Goal: Information Seeking & Learning: Learn about a topic

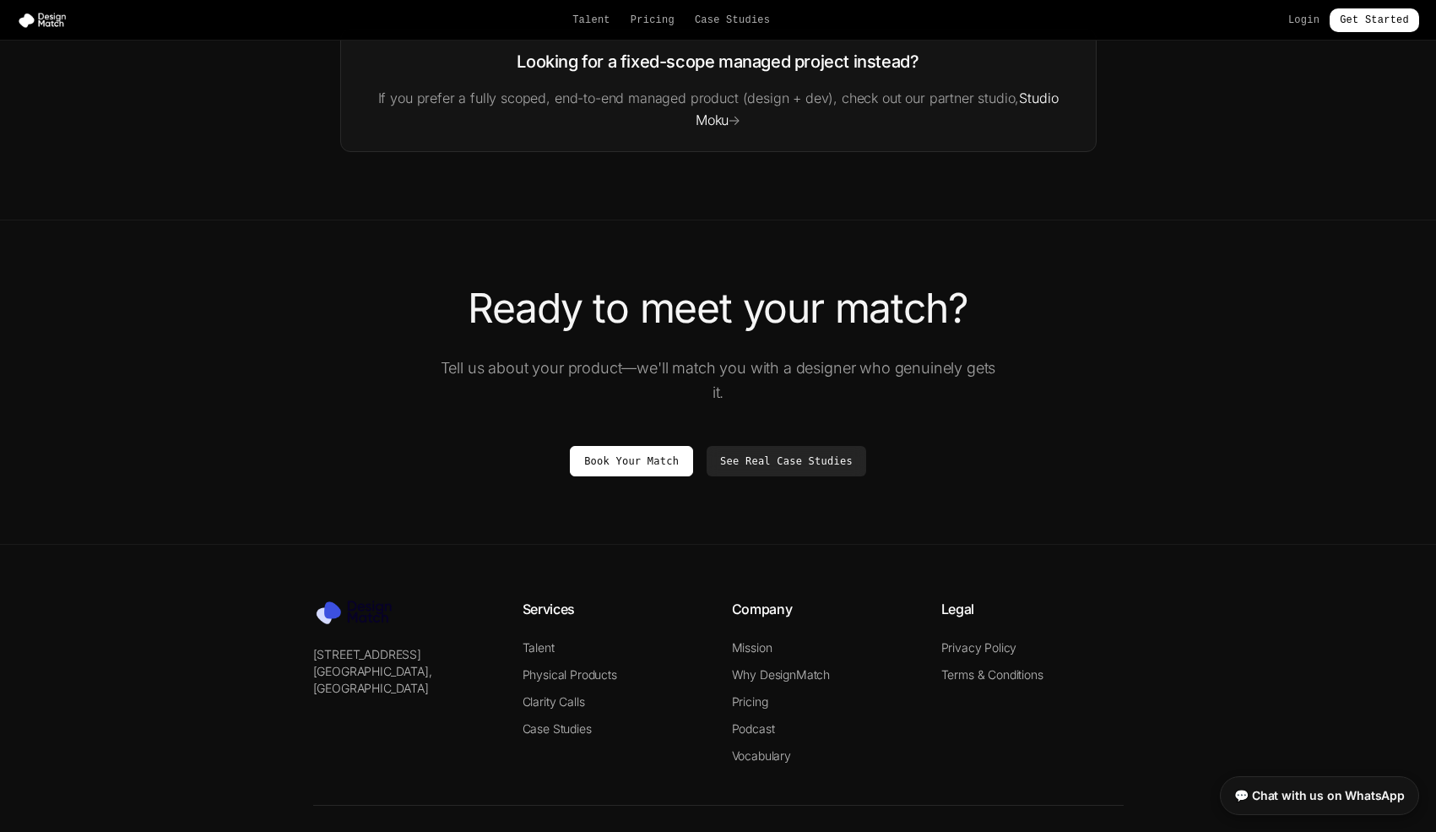
scroll to position [2928, 0]
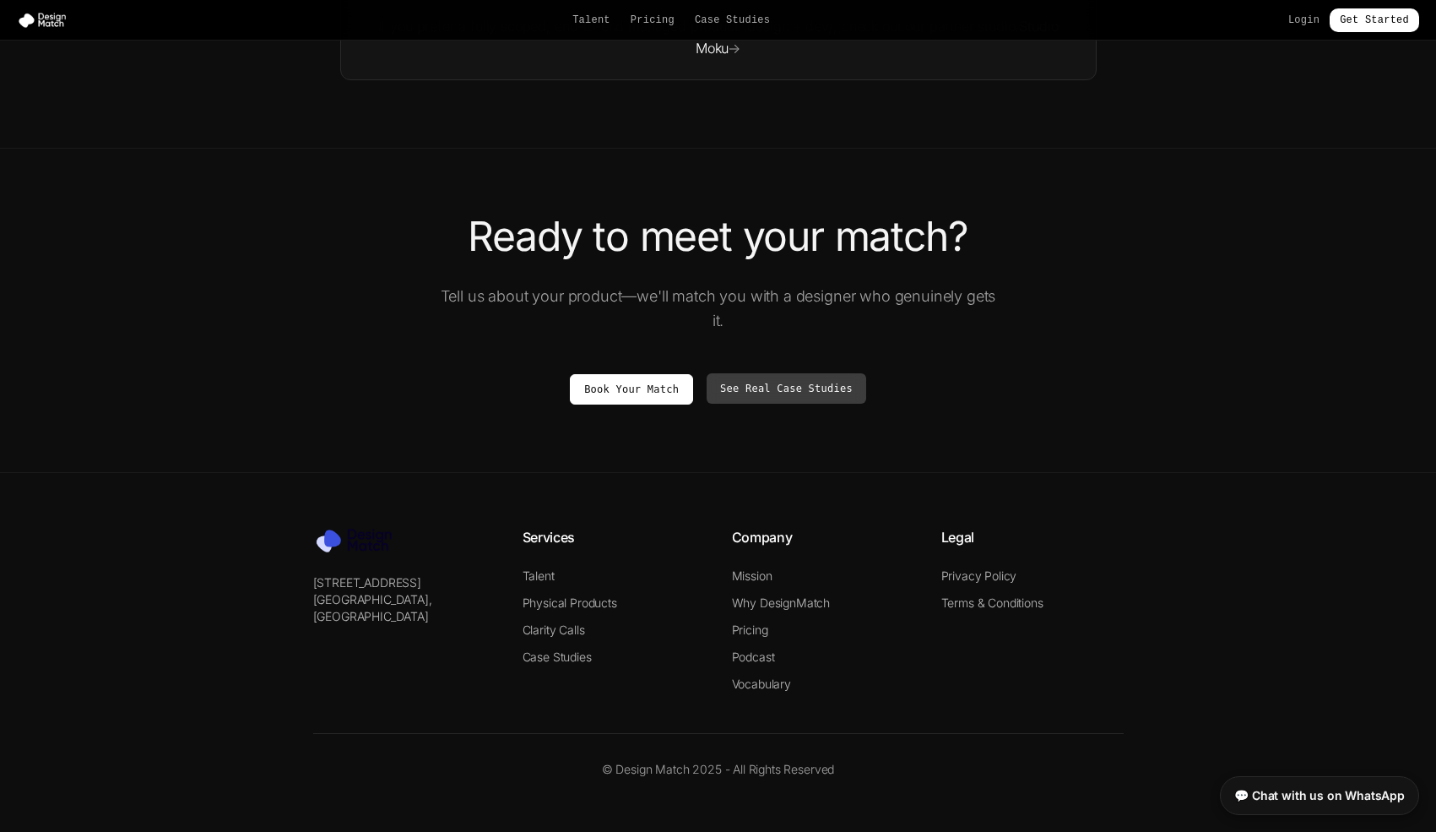
click at [793, 388] on link "See Real Case Studies" at bounding box center [787, 388] width 160 height 30
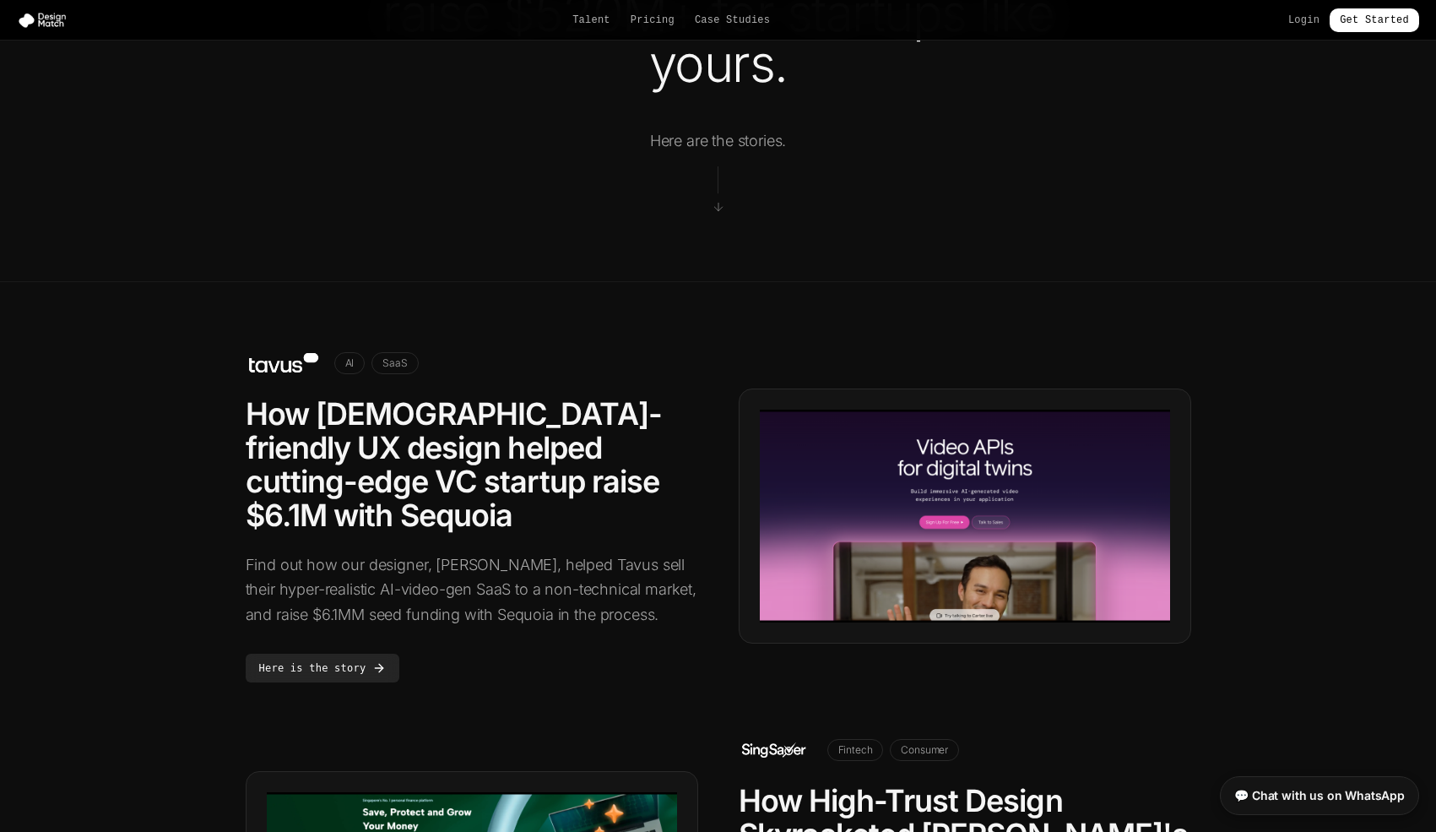
scroll to position [188, 0]
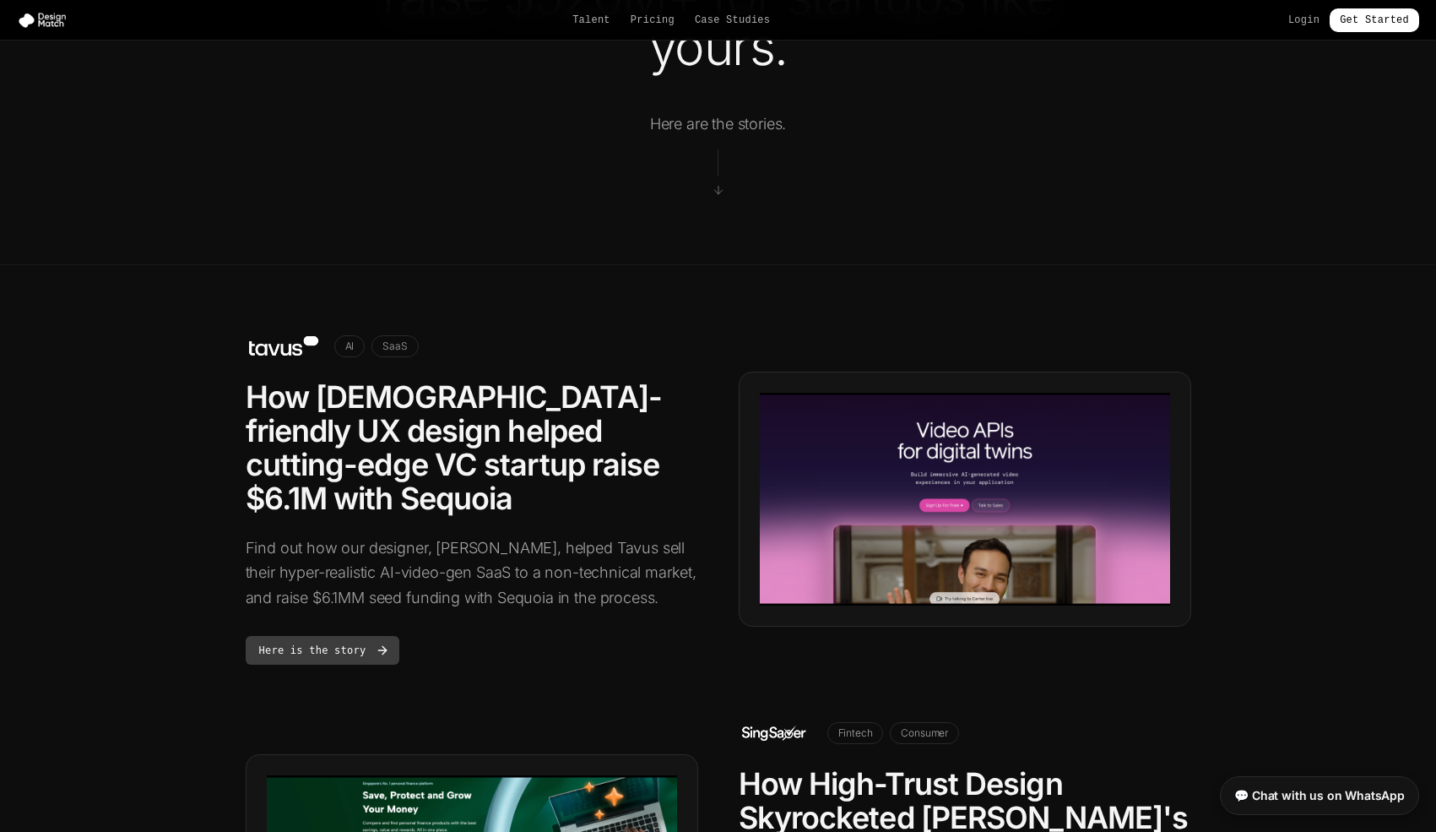
click at [342, 636] on link "Here is the story" at bounding box center [323, 650] width 155 height 29
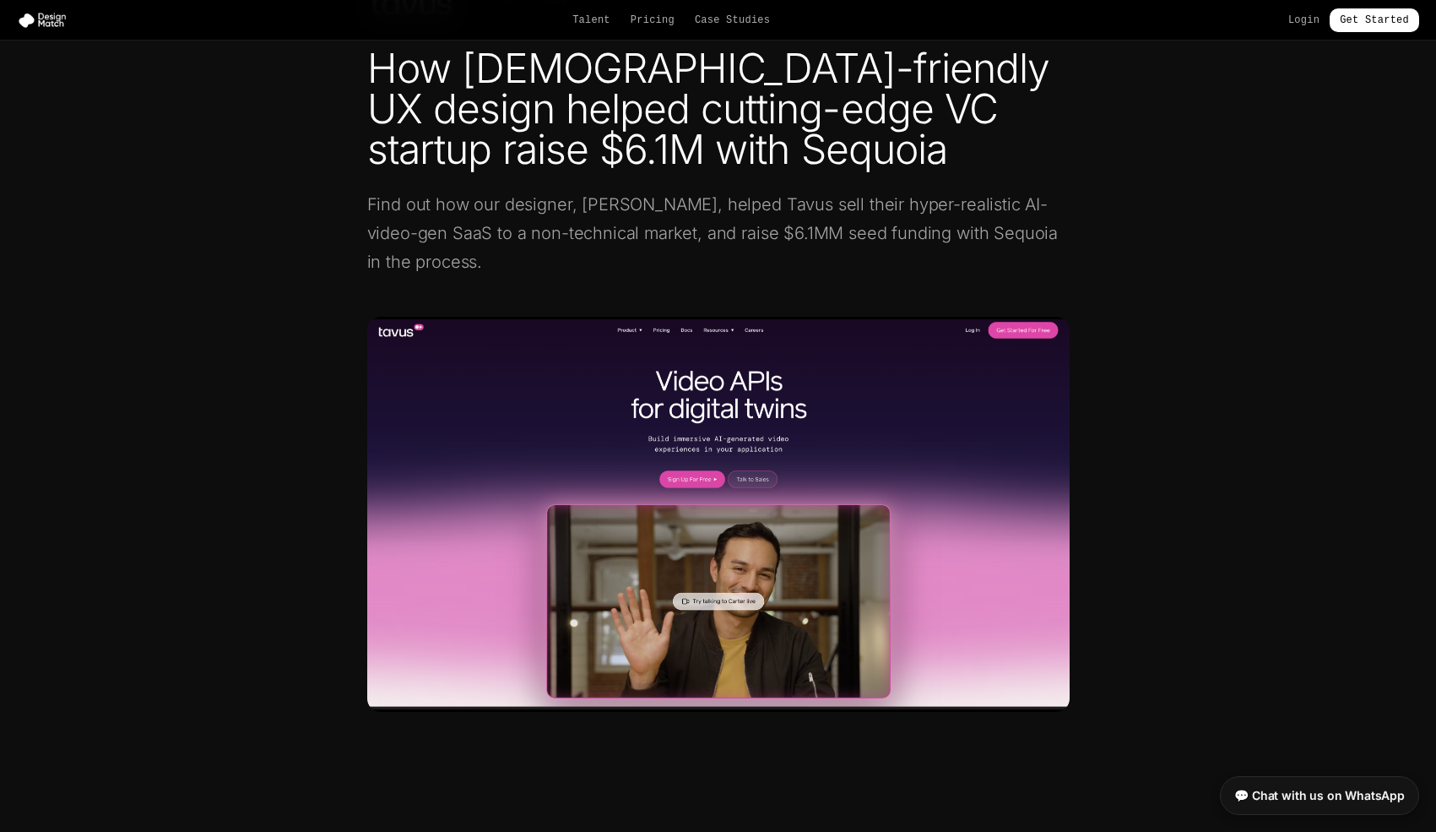
click at [677, 537] on img at bounding box center [718, 514] width 703 height 395
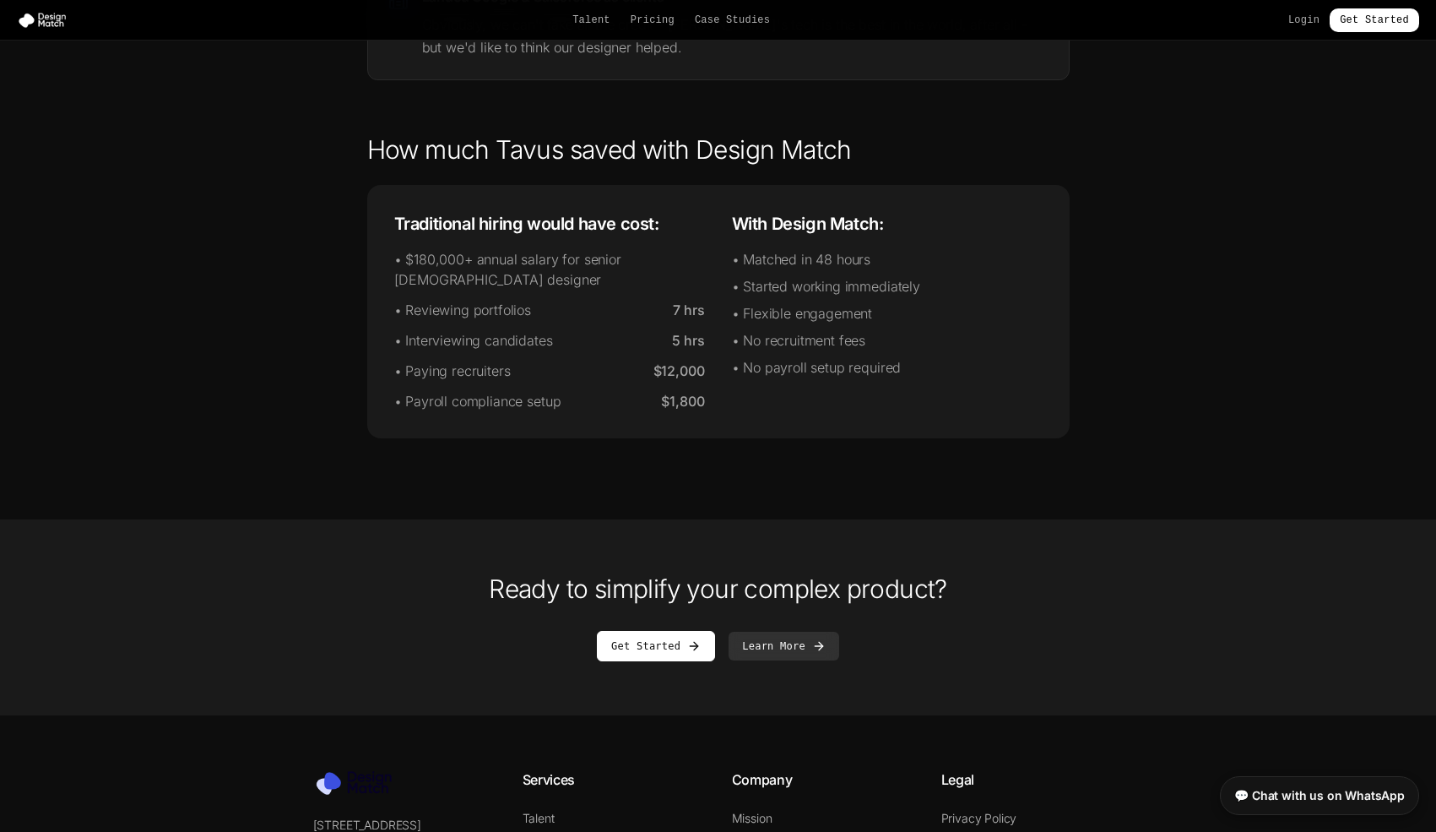
scroll to position [3044, 0]
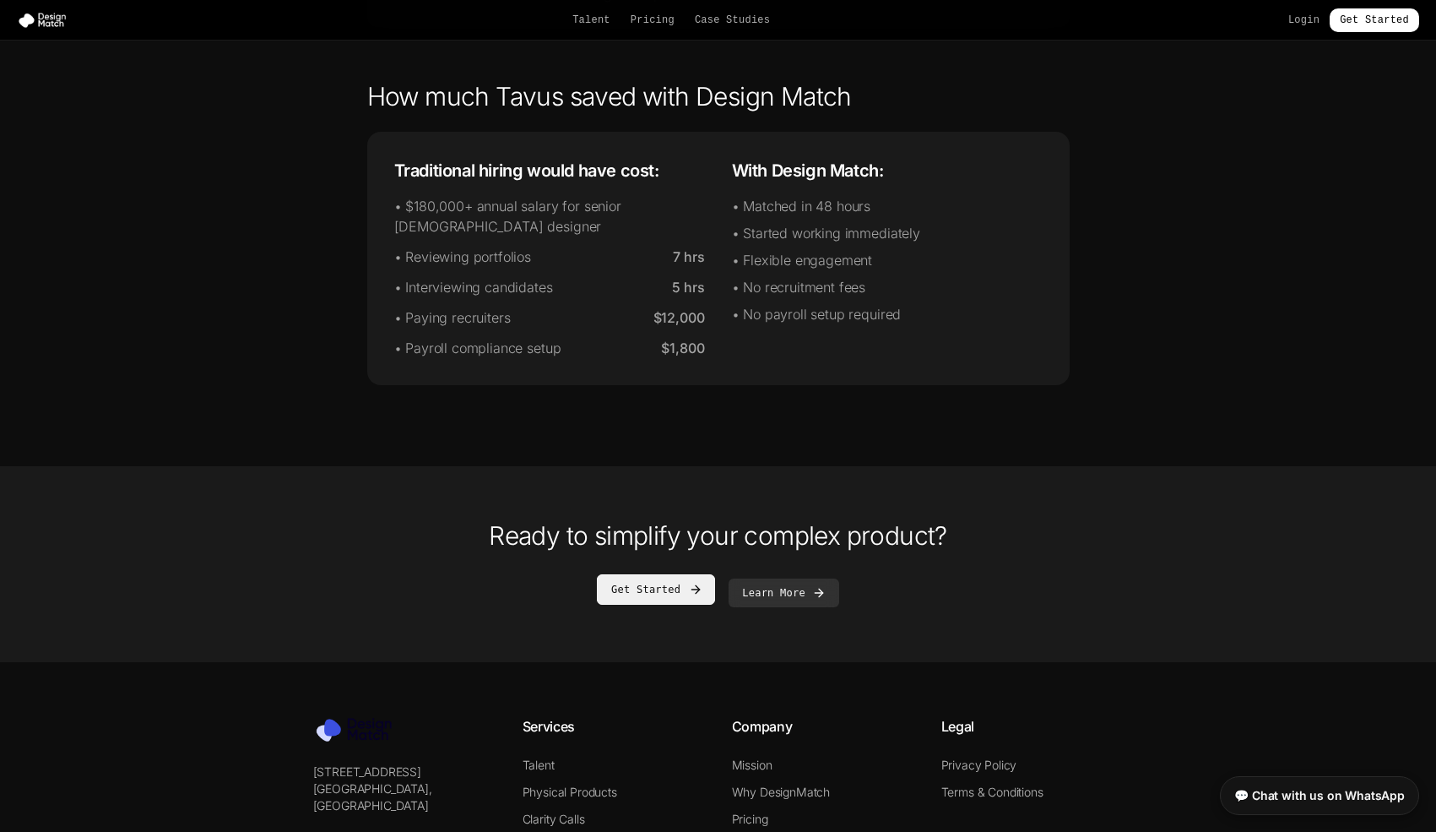
click at [663, 574] on link "Get Started" at bounding box center [656, 589] width 118 height 30
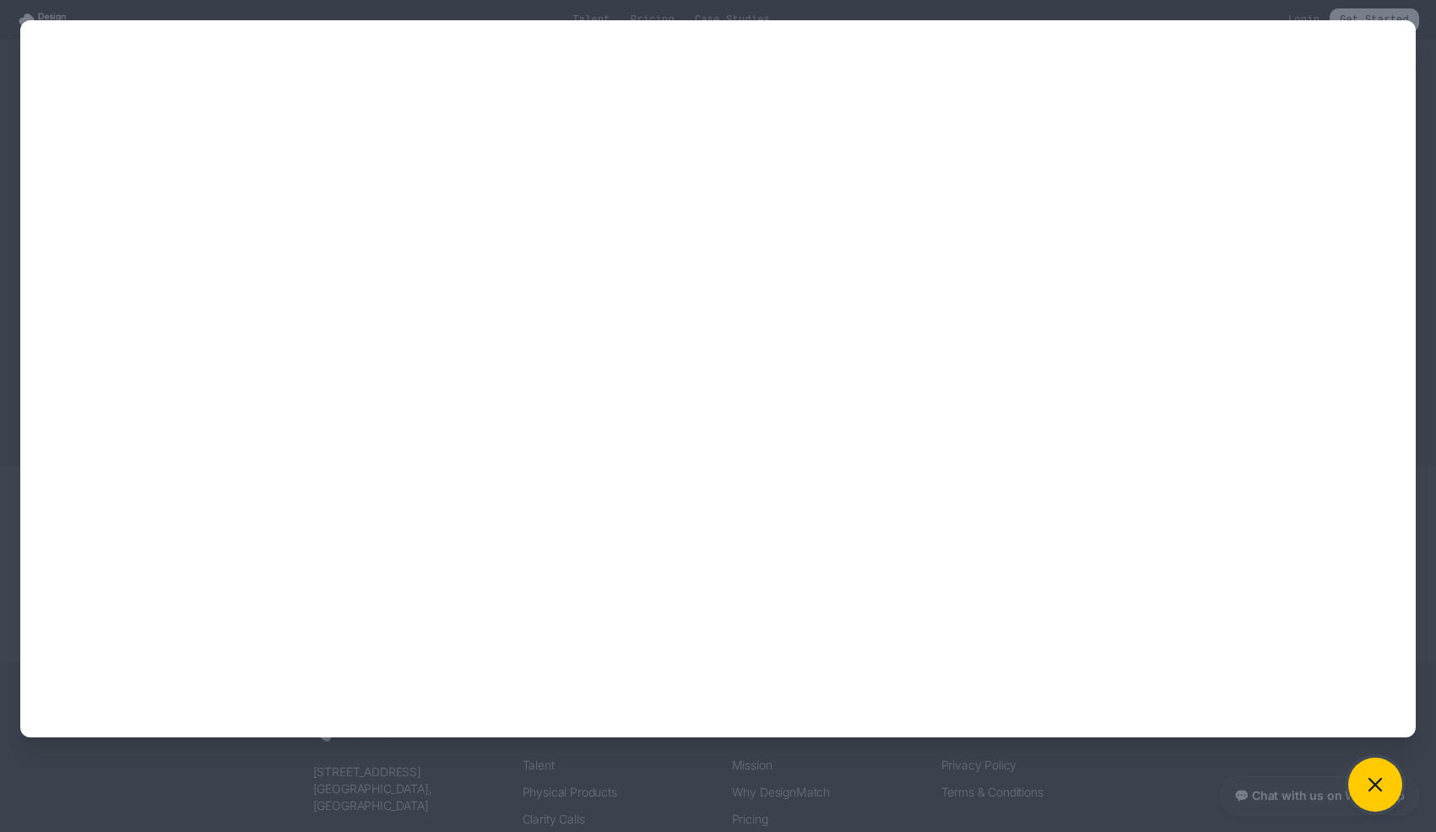
click at [1382, 776] on icon at bounding box center [1376, 785] width 24 height 24
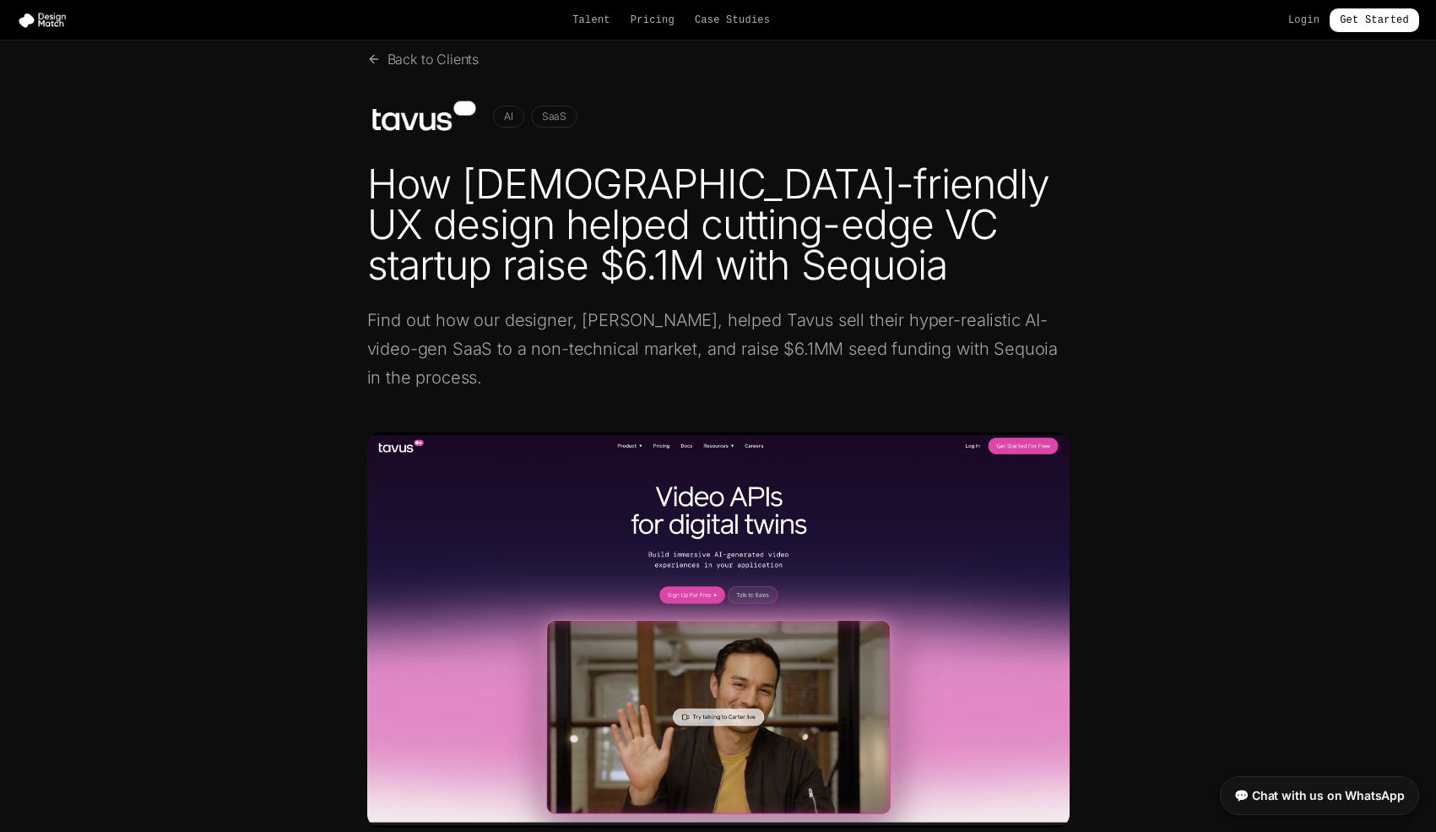
scroll to position [0, 0]
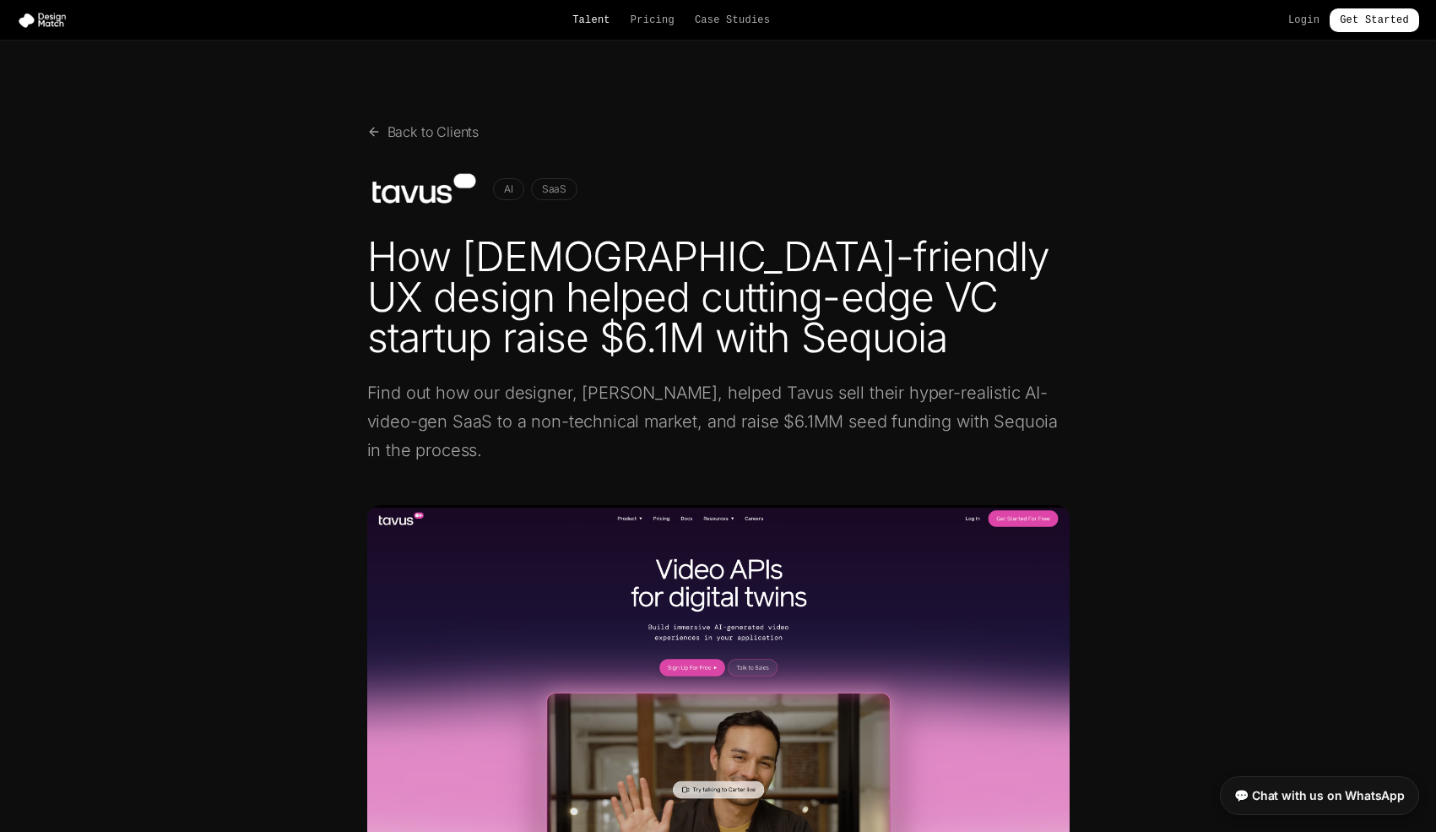
click at [584, 15] on link "Talent" at bounding box center [592, 21] width 38 height 14
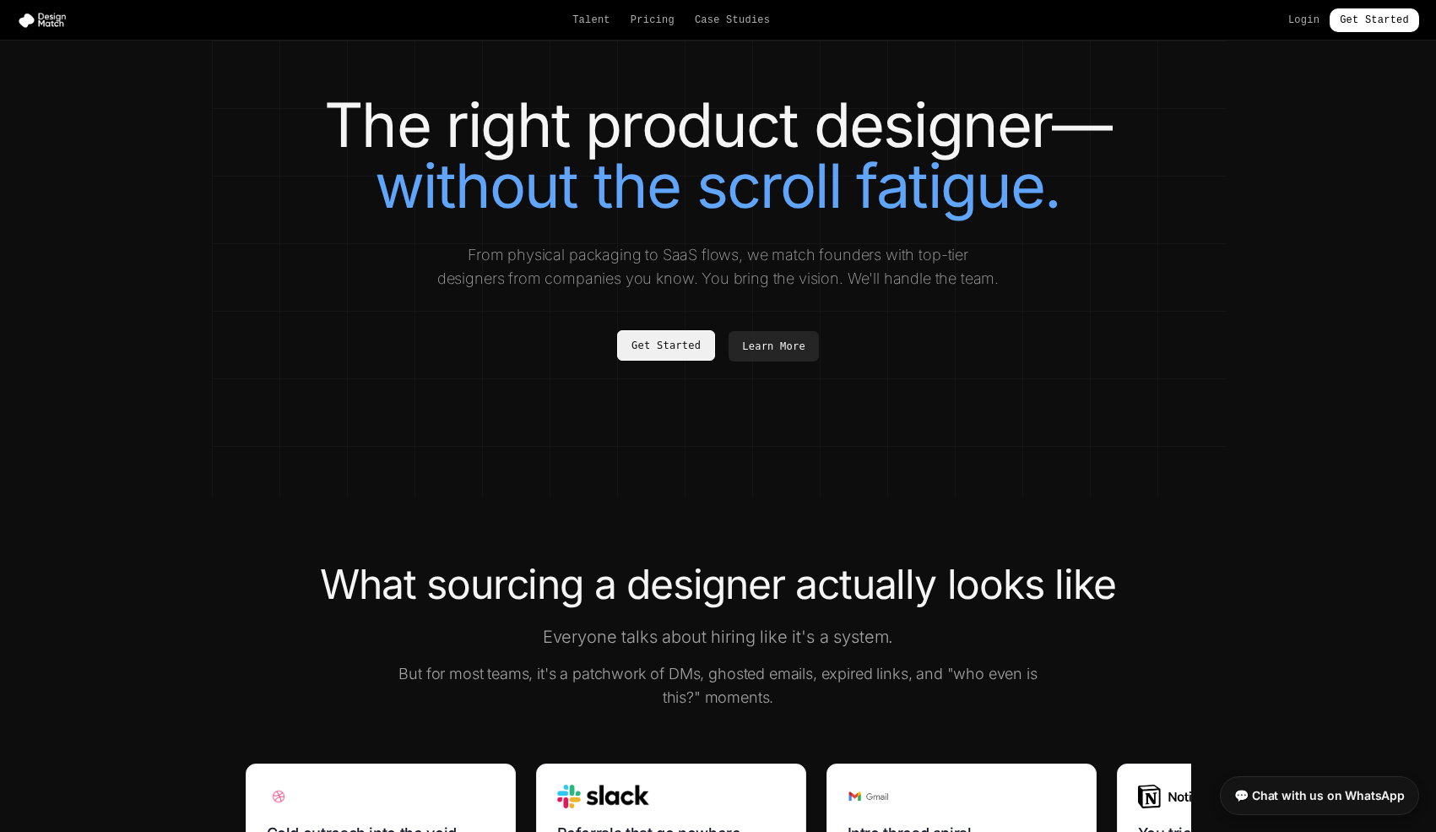
click at [670, 345] on link "Get Started" at bounding box center [666, 345] width 98 height 30
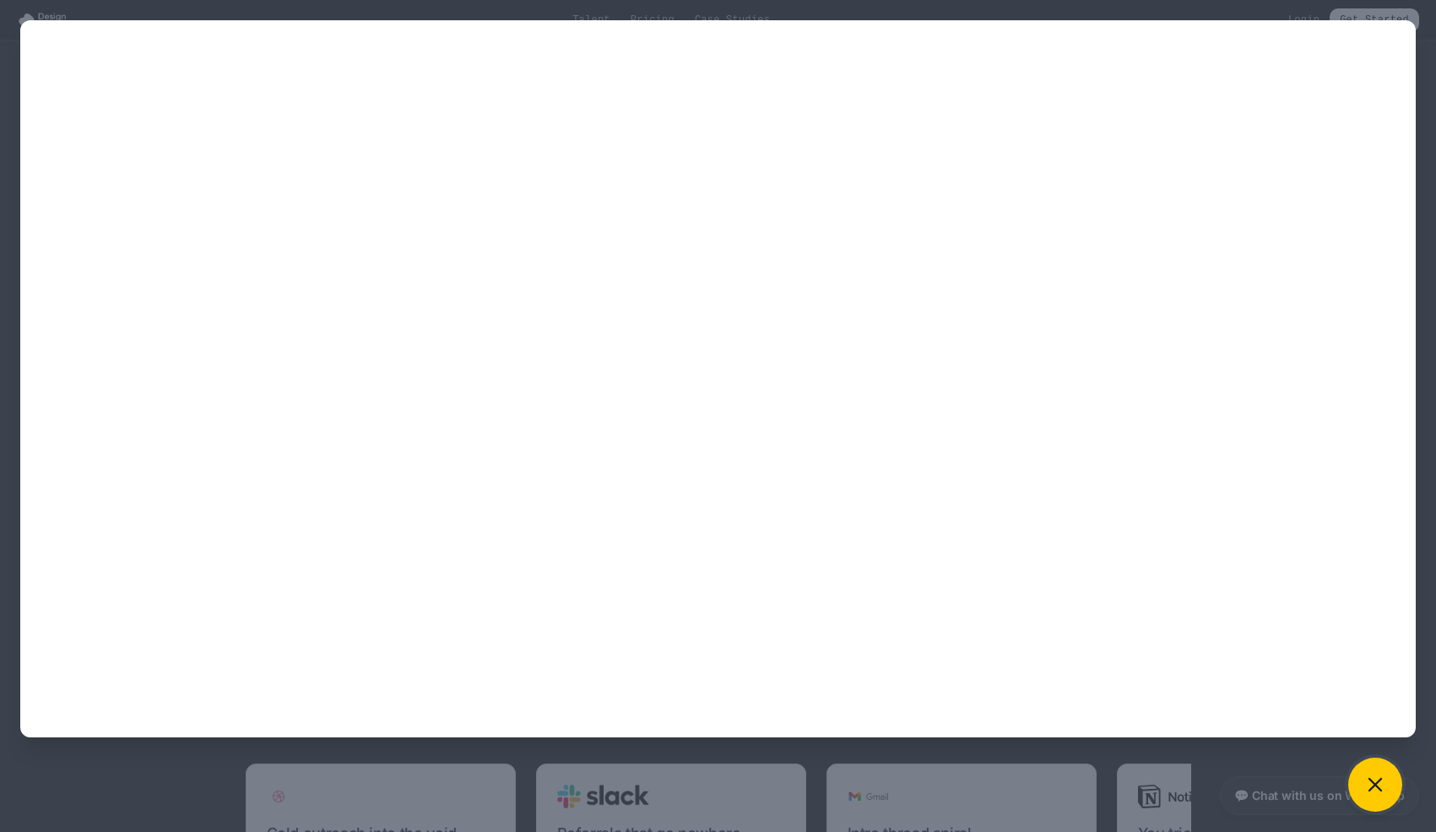
click at [1371, 783] on icon at bounding box center [1376, 785] width 24 height 24
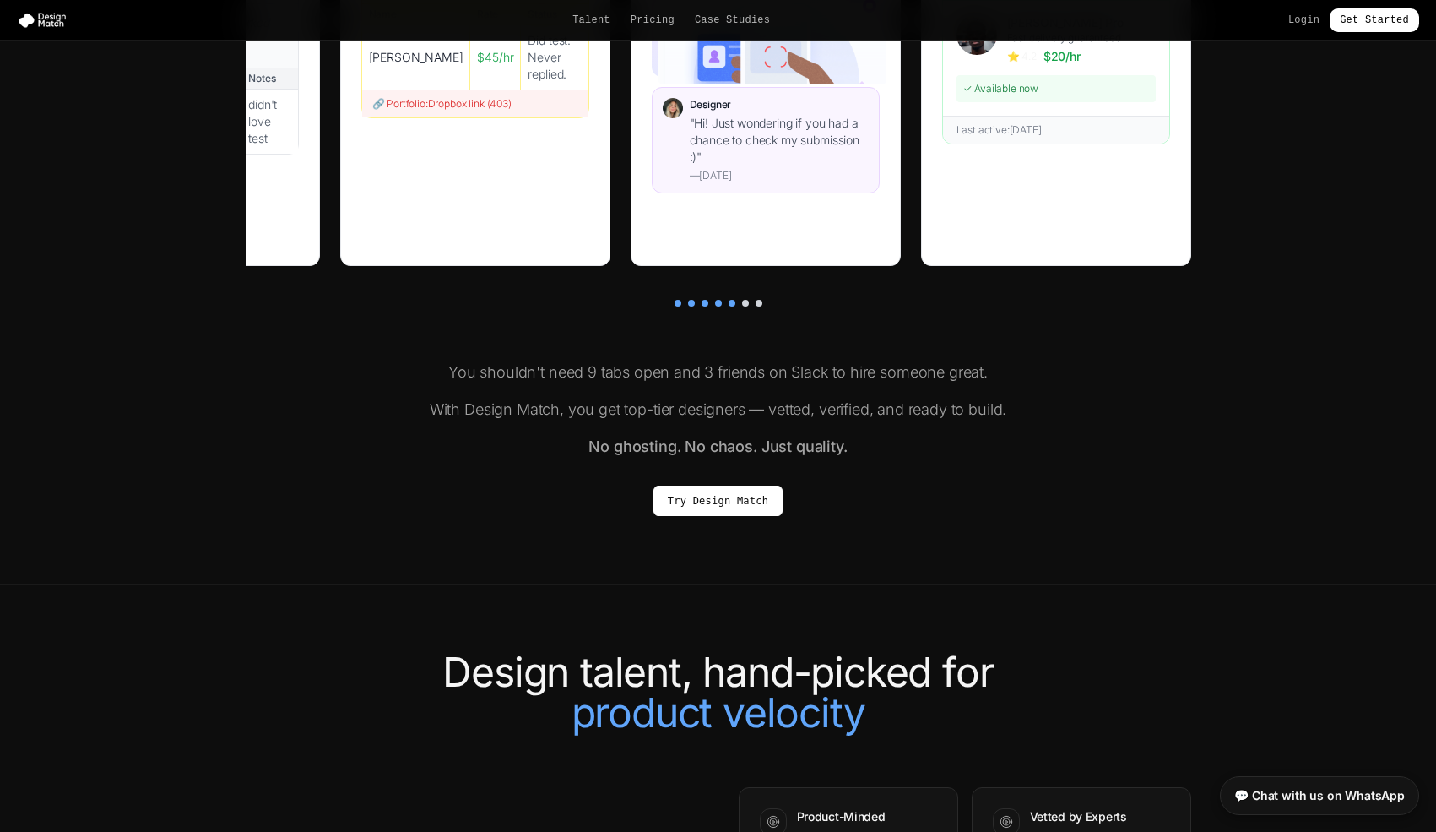
scroll to position [890, 0]
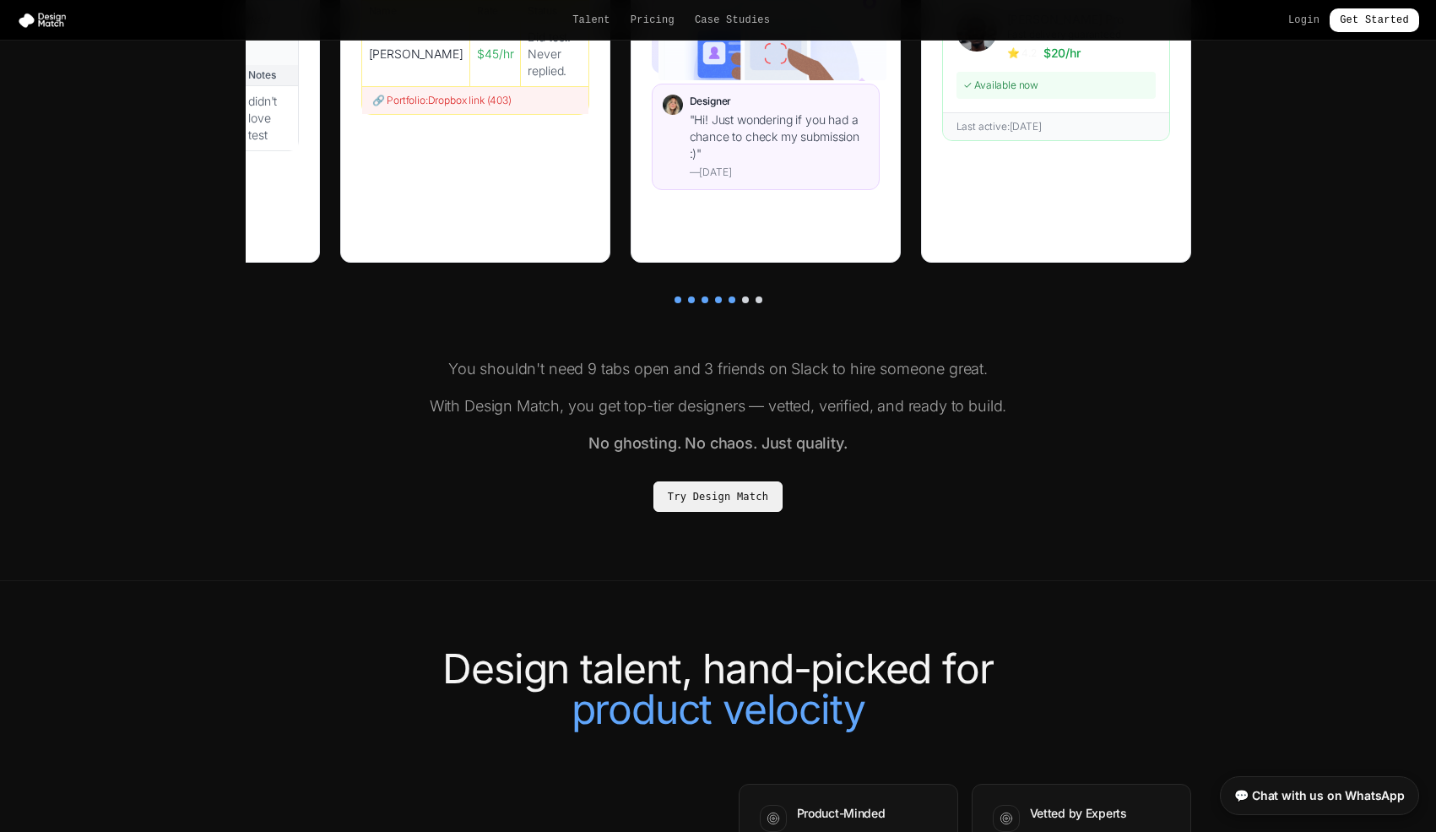
click at [716, 507] on link "Try Design Match" at bounding box center [718, 496] width 129 height 30
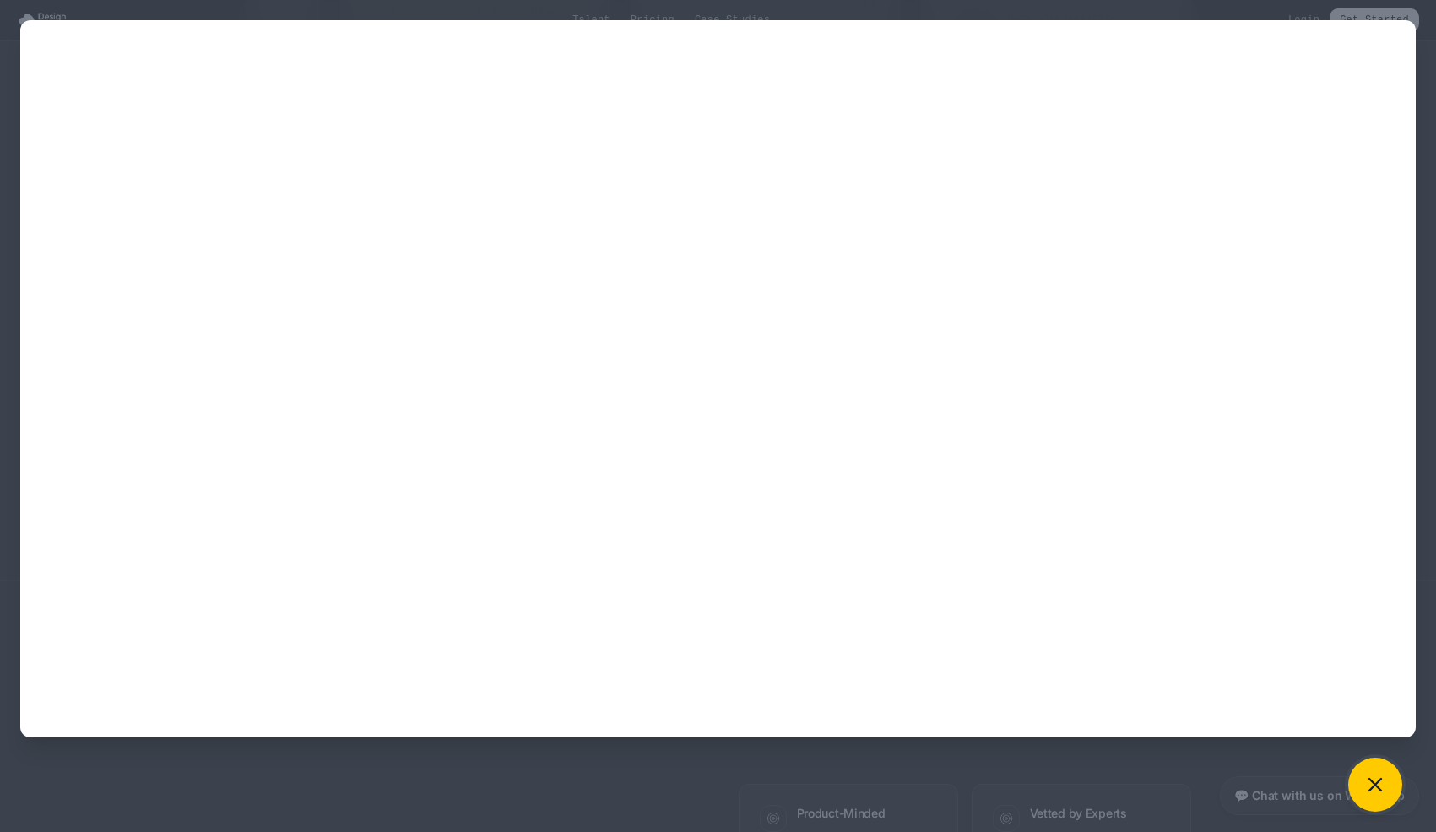
click at [1371, 780] on icon at bounding box center [1376, 785] width 12 height 12
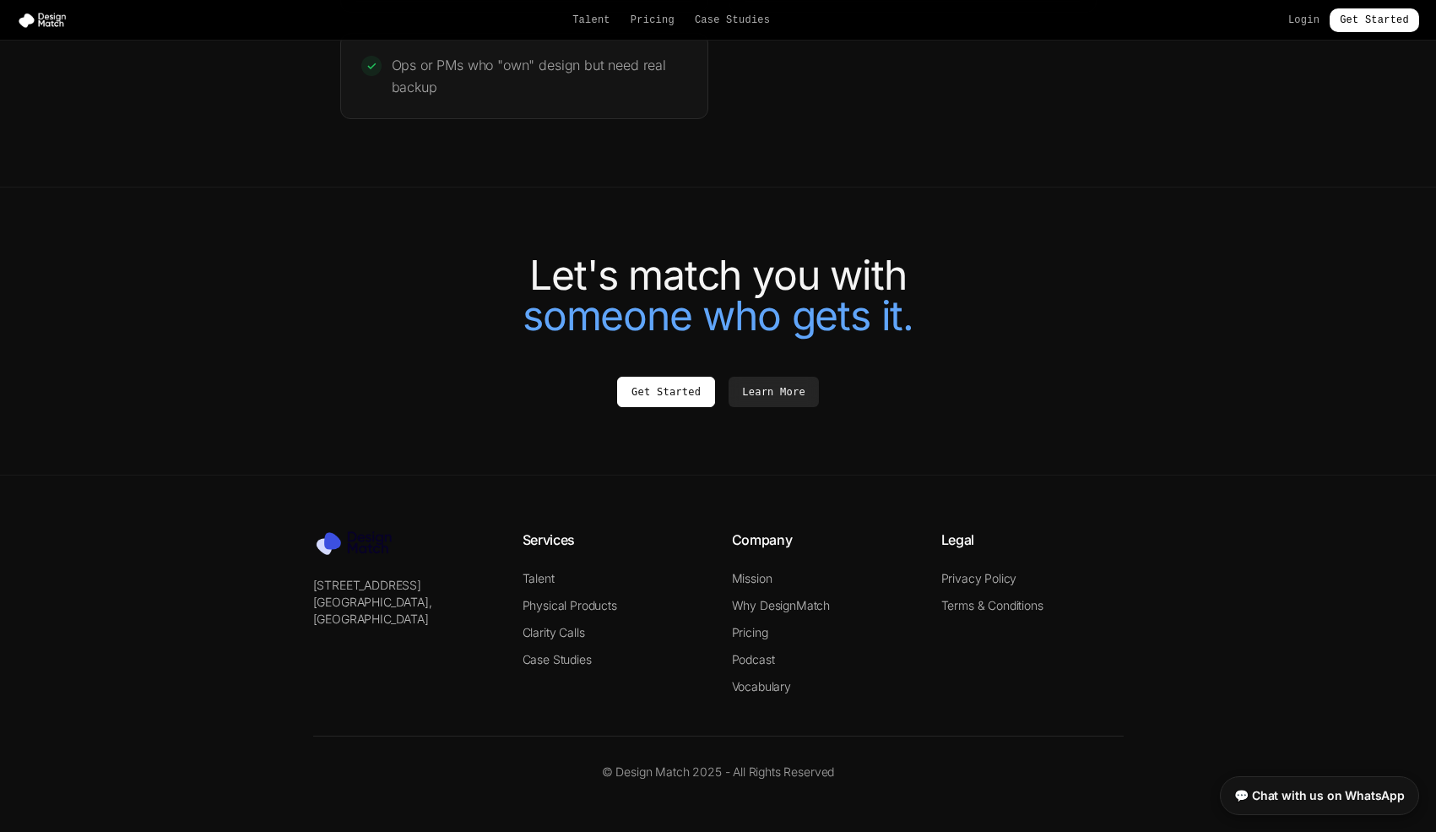
scroll to position [3580, 0]
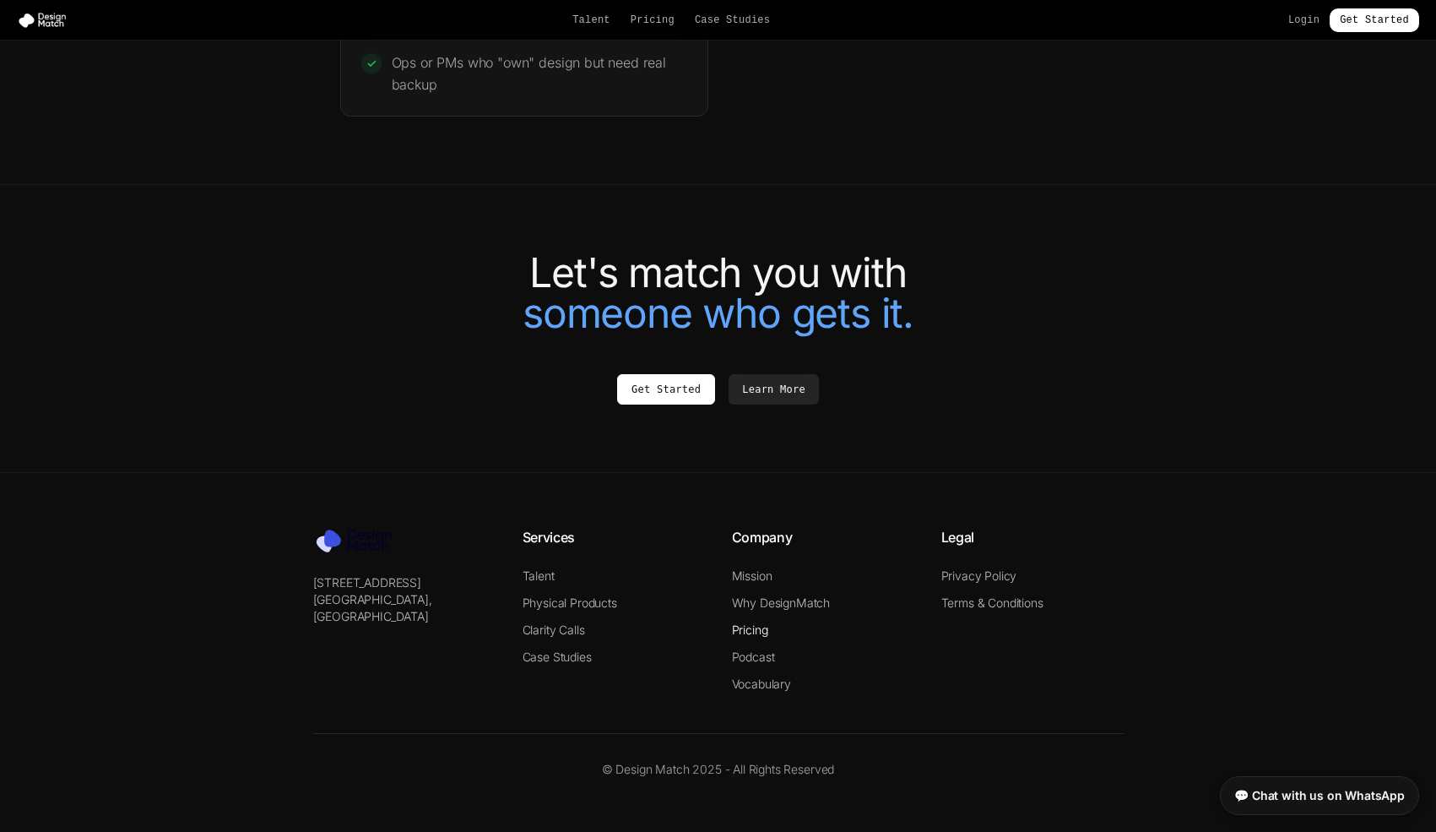
click at [752, 627] on link "Pricing" at bounding box center [750, 629] width 36 height 14
